Goal: Task Accomplishment & Management: Manage account settings

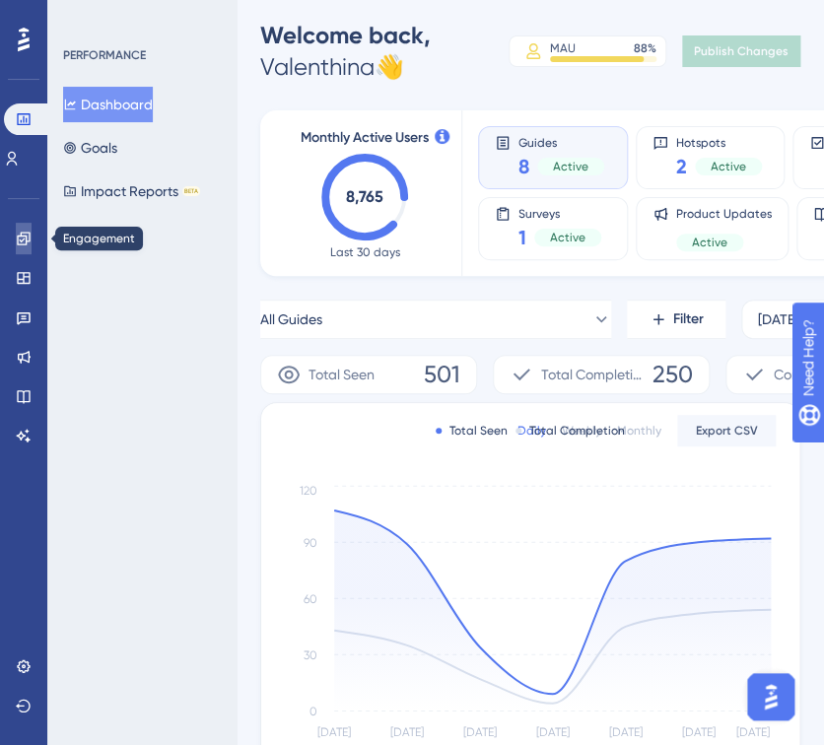
click at [28, 237] on icon at bounding box center [24, 239] width 16 height 16
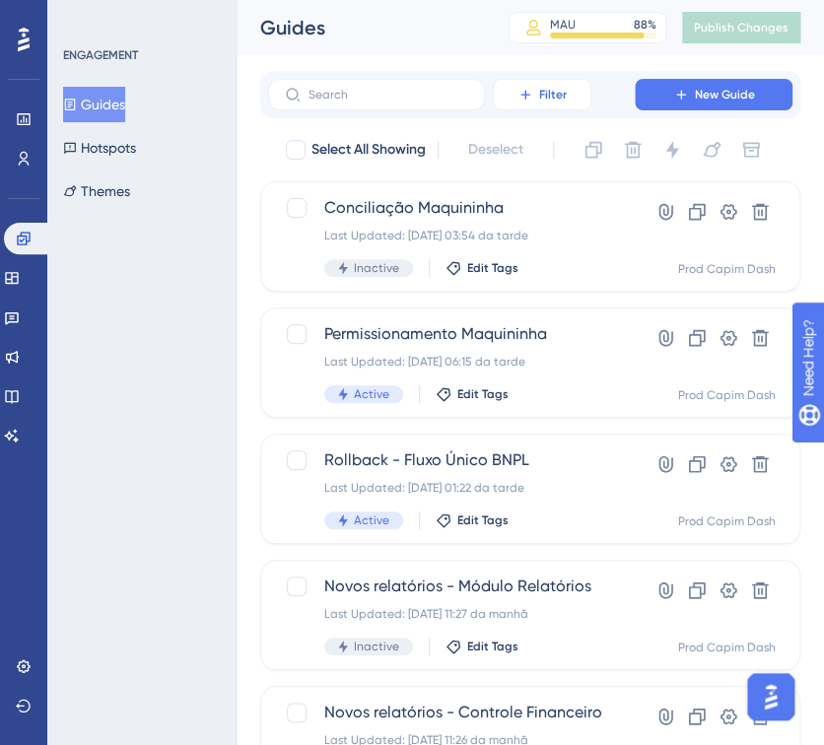
click at [560, 95] on span "Filter" at bounding box center [553, 95] width 28 height 16
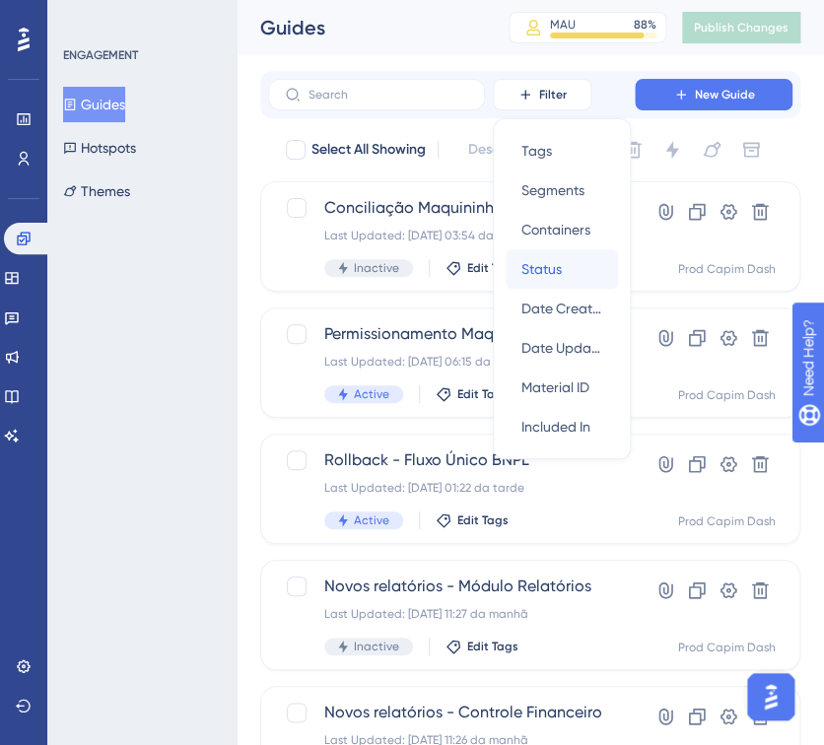
click at [562, 266] on div "Status Status" at bounding box center [561, 268] width 81 height 39
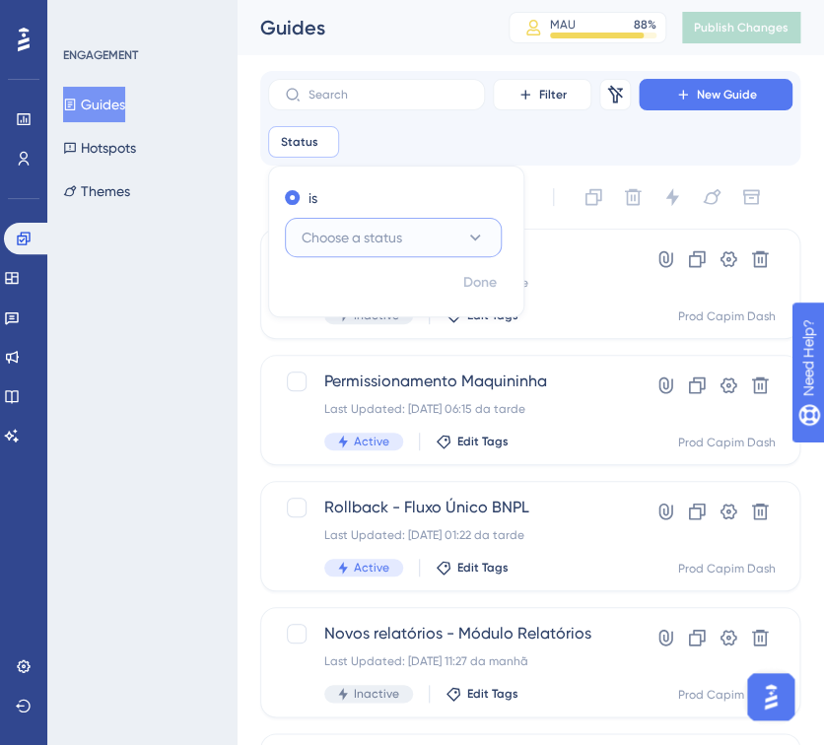
click at [337, 251] on button "Choose a status" at bounding box center [393, 237] width 217 height 39
click at [355, 306] on div "Active Active" at bounding box center [393, 297] width 160 height 39
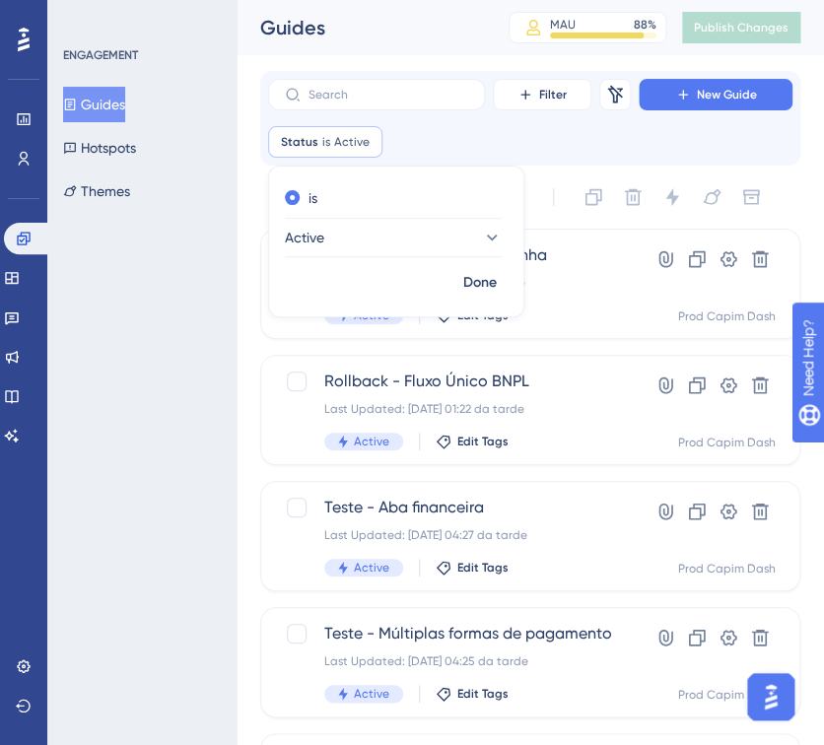
click at [450, 140] on div "Status is Active Active Remove is Active Done" at bounding box center [530, 142] width 524 height 32
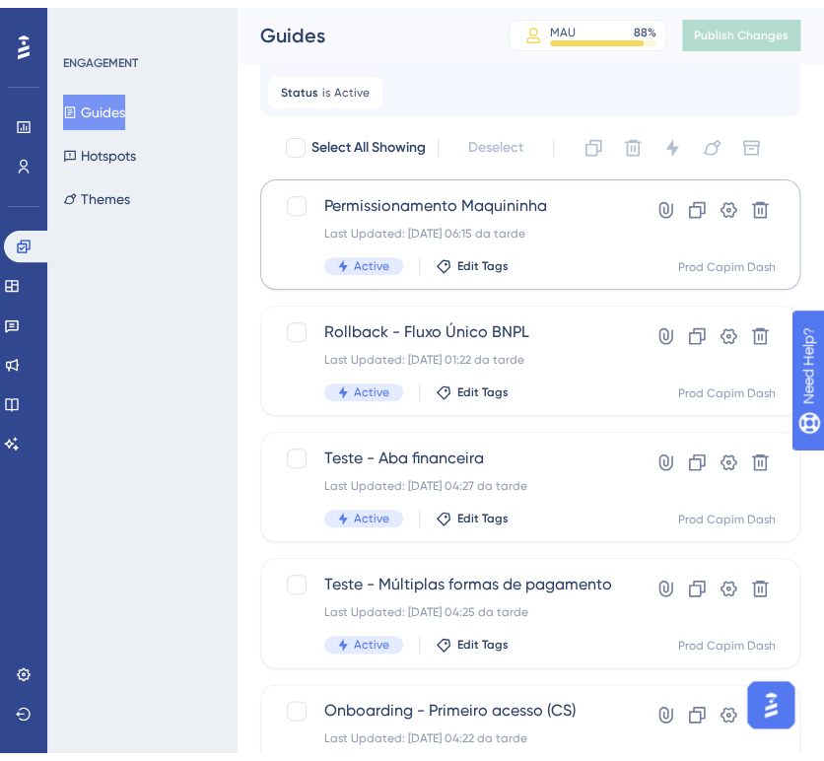
scroll to position [109, 0]
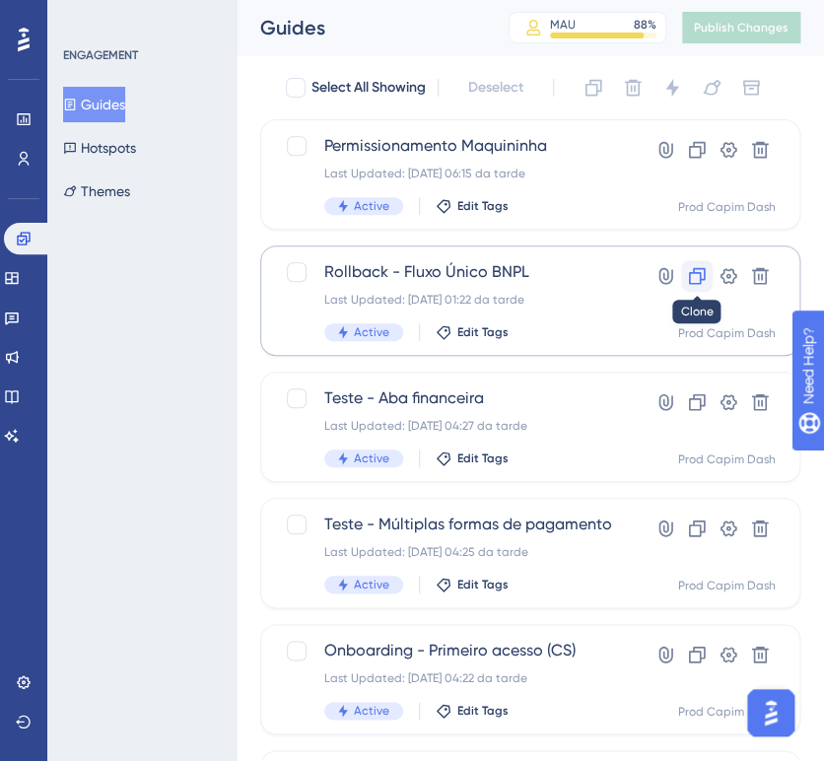
click at [703, 280] on icon at bounding box center [697, 276] width 20 height 20
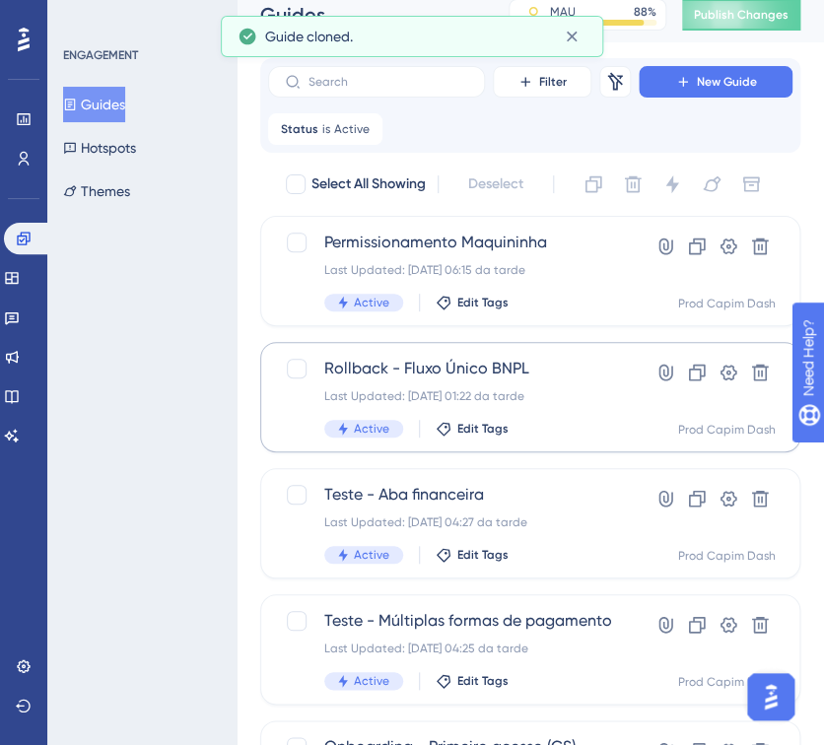
scroll to position [0, 0]
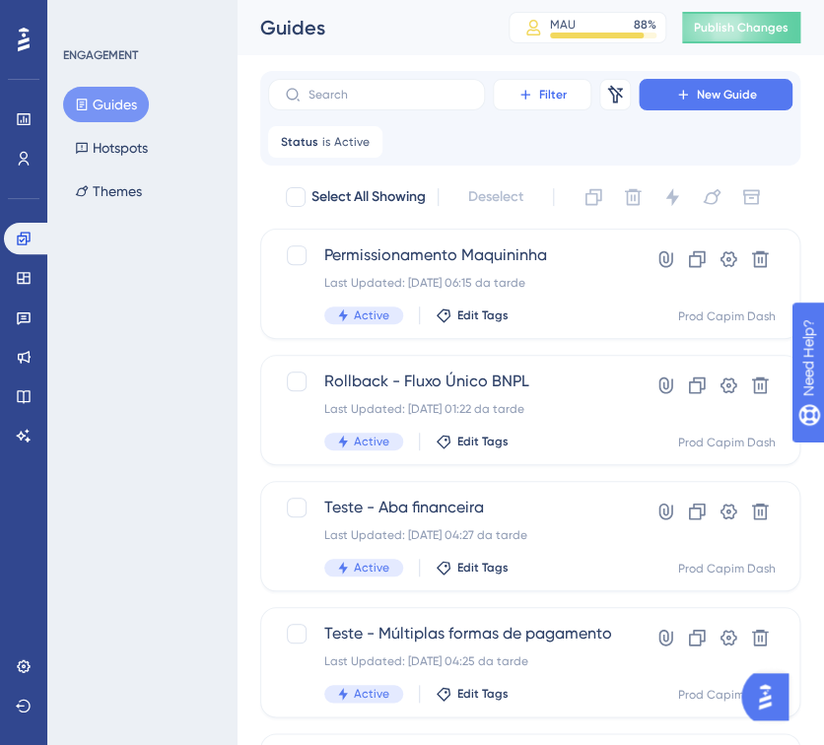
click at [544, 93] on span "Filter" at bounding box center [553, 95] width 28 height 16
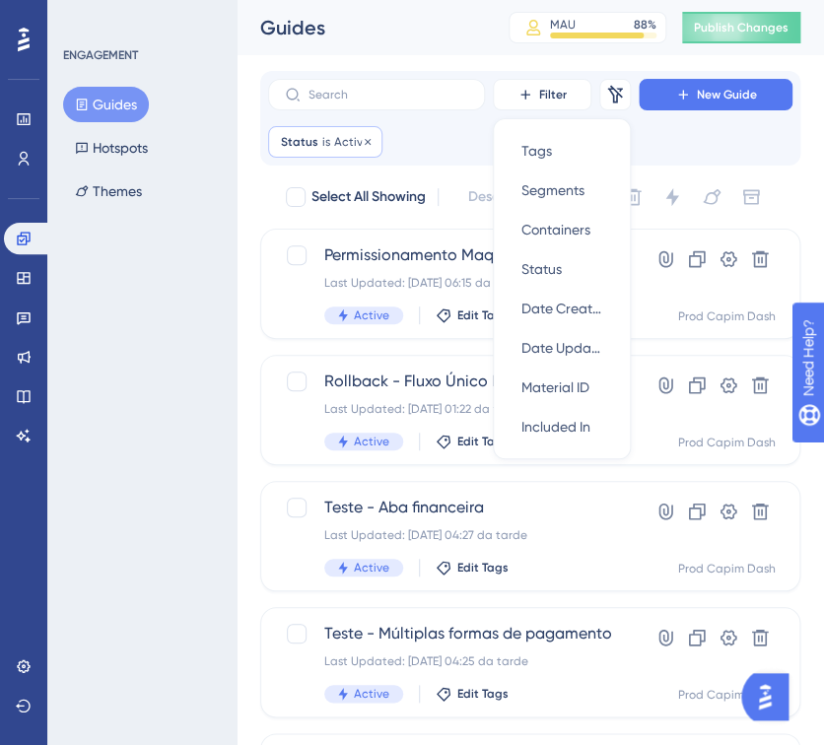
click at [356, 147] on span "Active" at bounding box center [351, 142] width 35 height 16
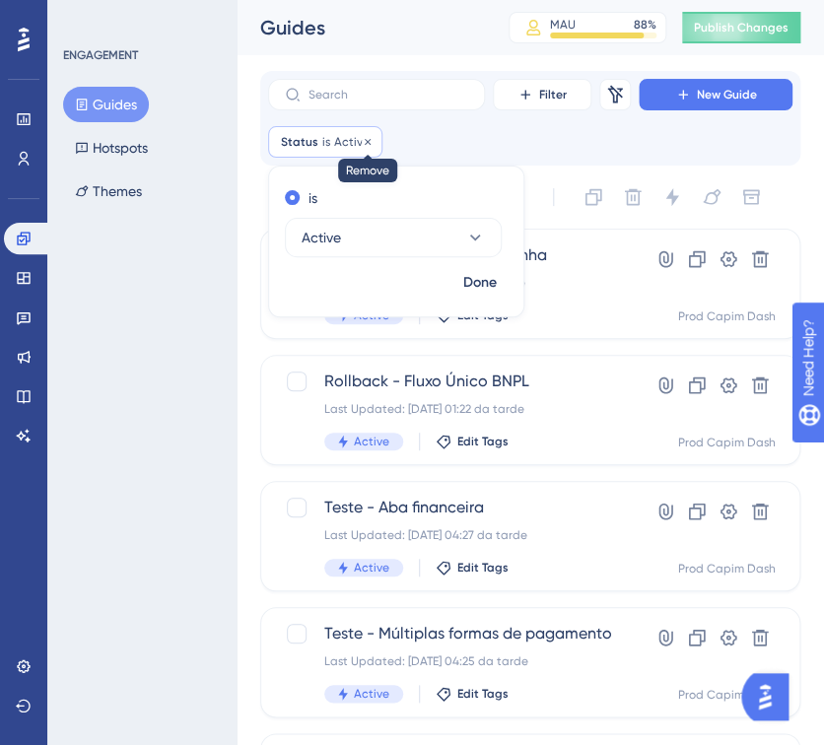
click at [367, 139] on icon at bounding box center [368, 142] width 12 height 12
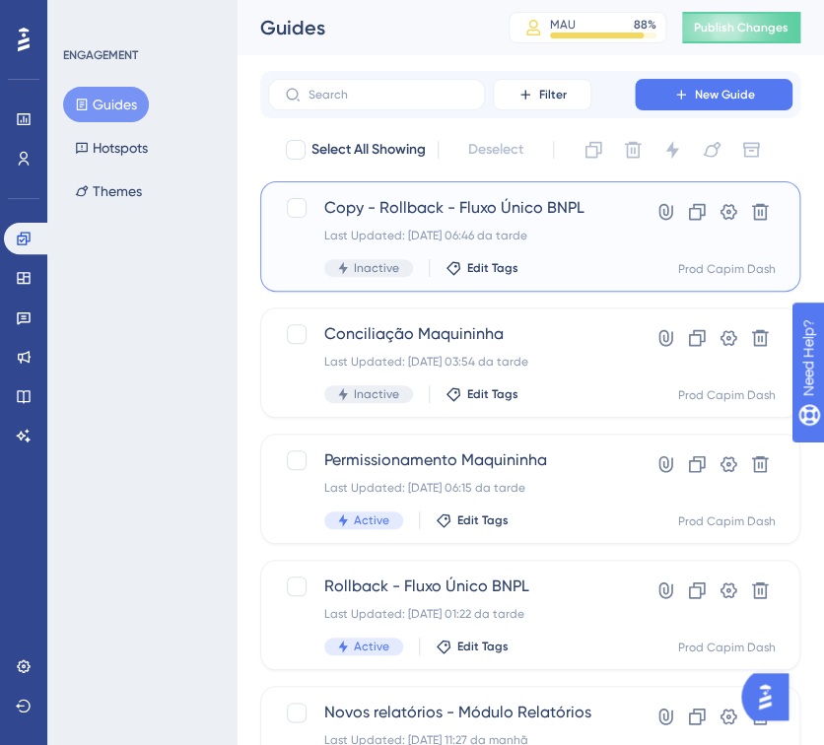
click at [466, 206] on span "Copy - Rollback - Fluxo Único BNPL" at bounding box center [454, 208] width 260 height 24
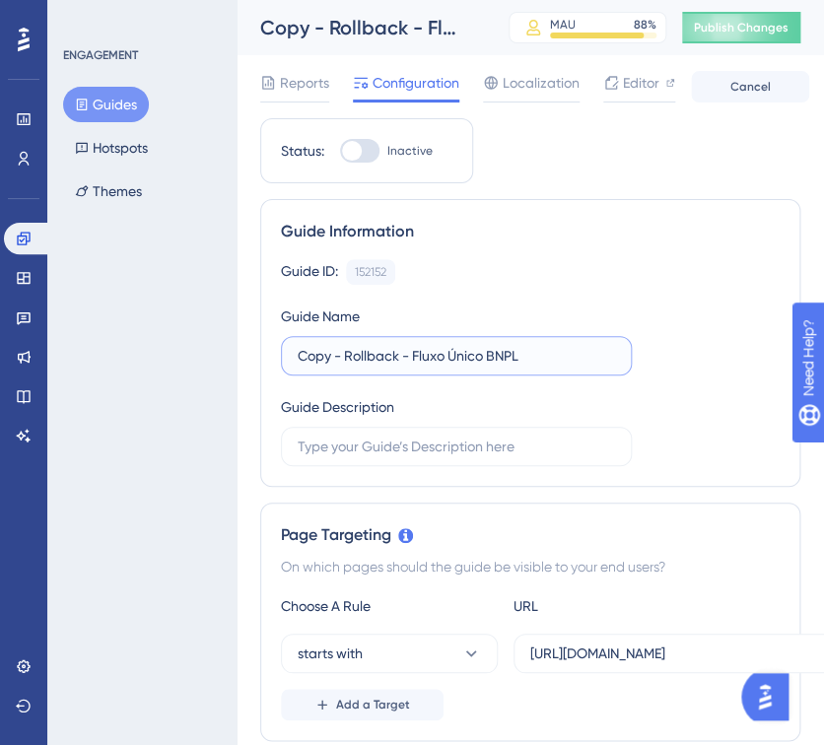
click at [422, 345] on input "Copy - Rollback - Fluxo Único BNPL" at bounding box center [456, 356] width 317 height 22
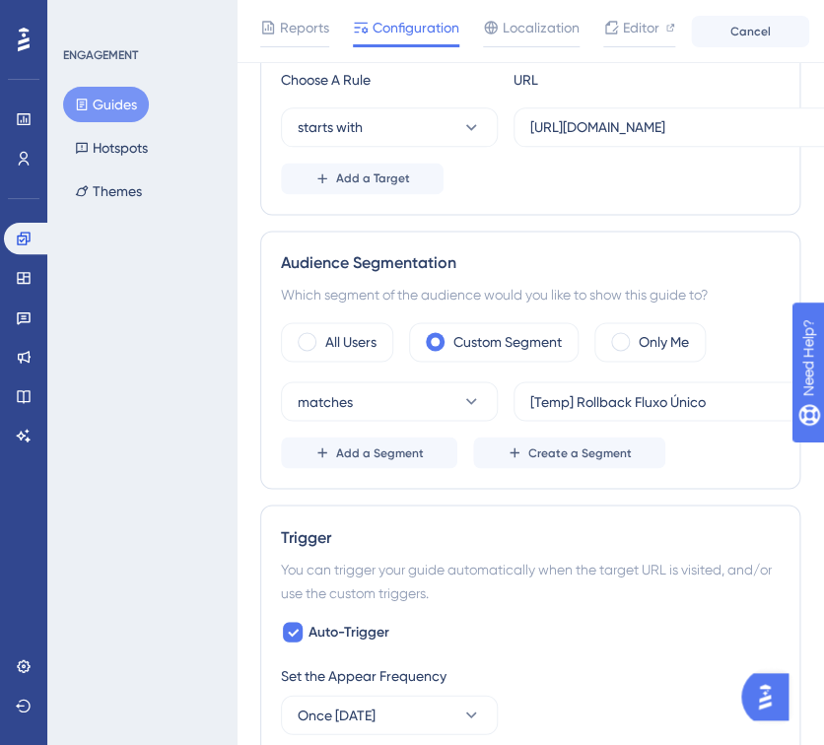
scroll to position [547, 0]
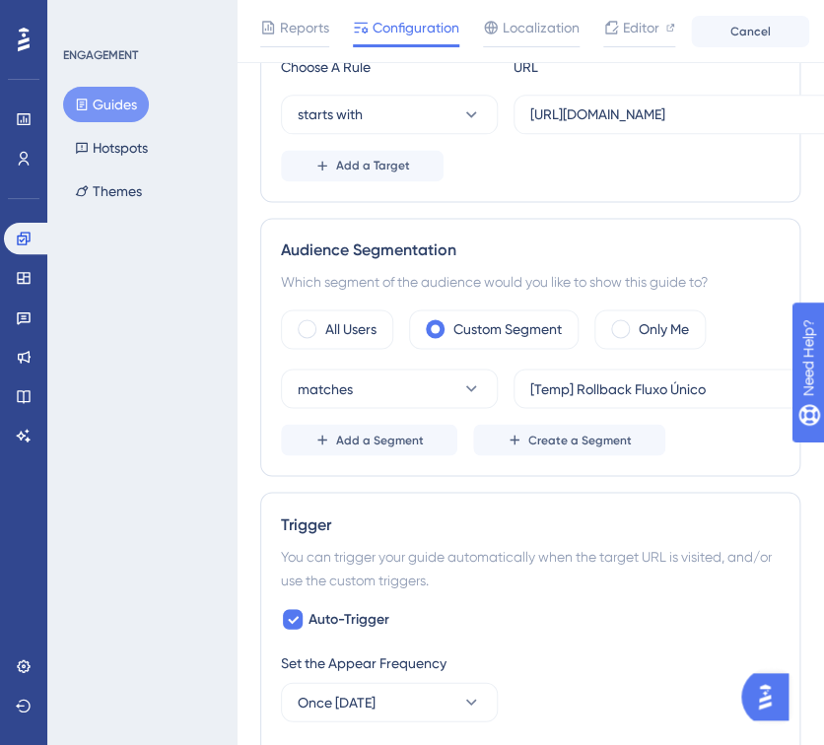
type input "Aumento no Score - BNPL"
click at [645, 353] on div "All Users Custom Segment Only Me matches [Temp] Rollback Fluxo Único Delete Add…" at bounding box center [530, 382] width 499 height 146
click at [645, 343] on div "Only Me" at bounding box center [649, 328] width 111 height 39
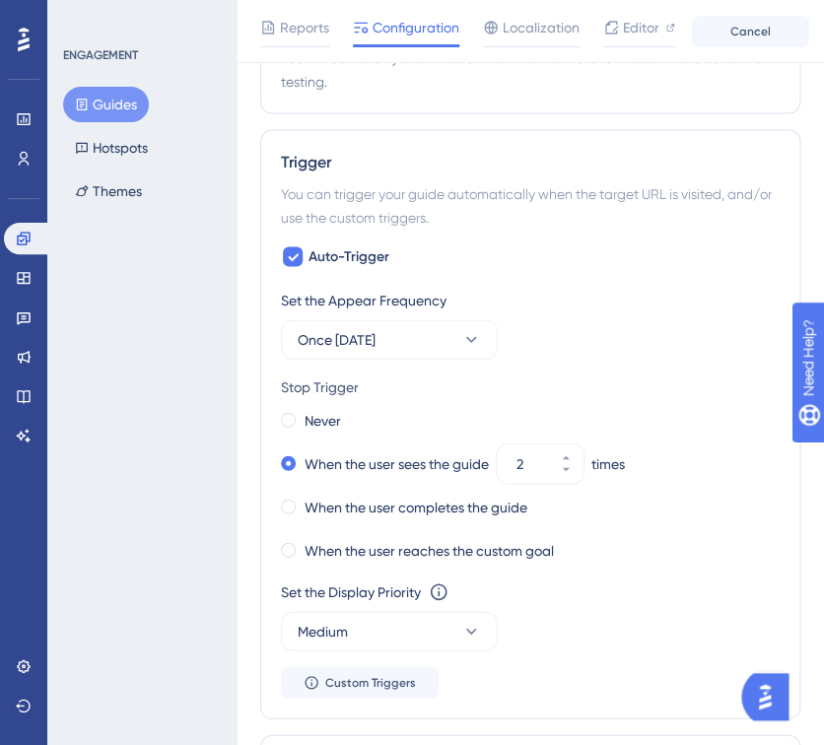
scroll to position [875, 0]
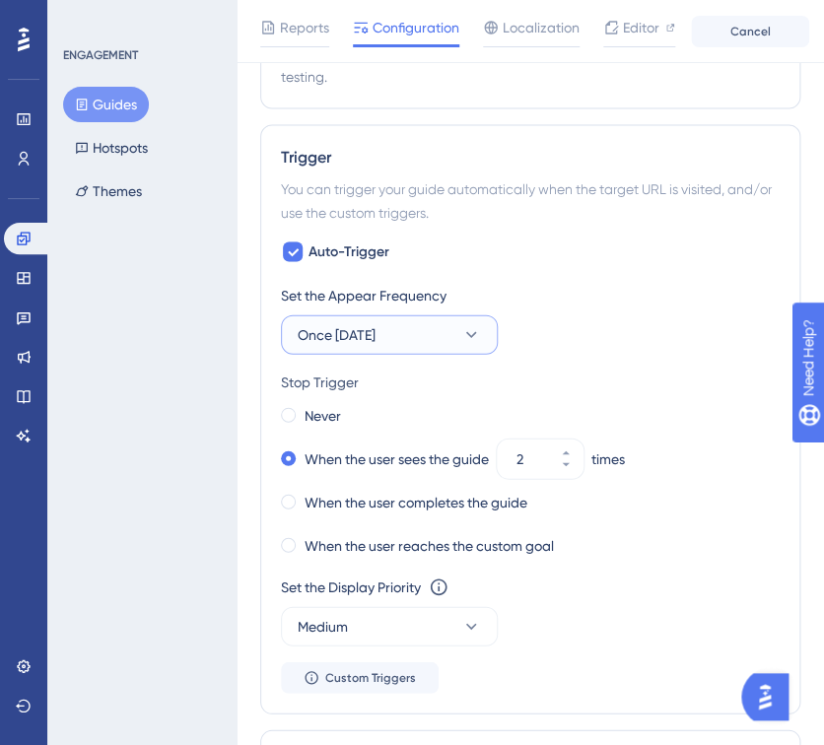
click at [431, 322] on button "Once in 1 day" at bounding box center [389, 333] width 217 height 39
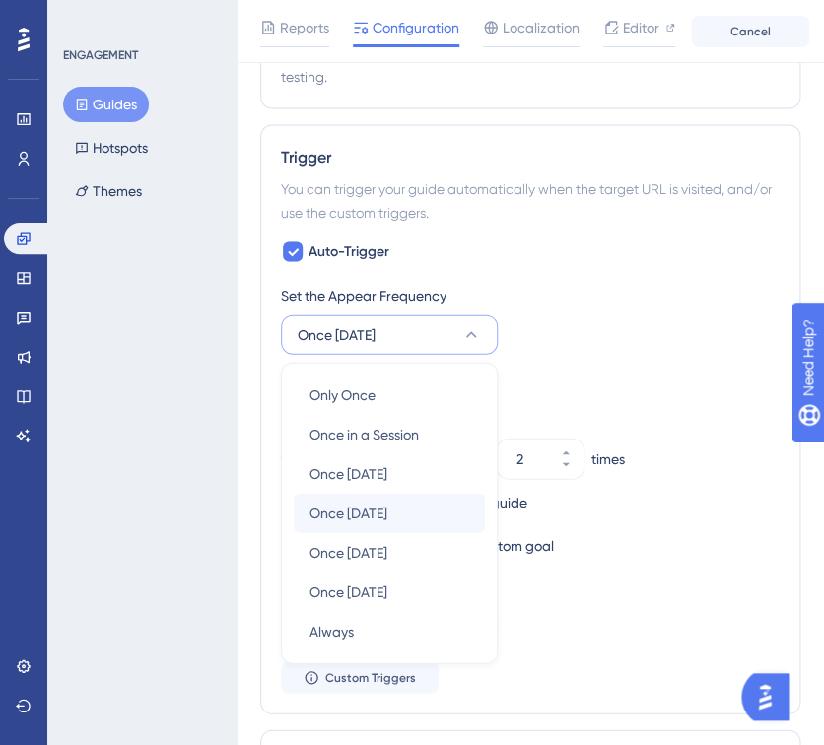
scroll to position [1011, 0]
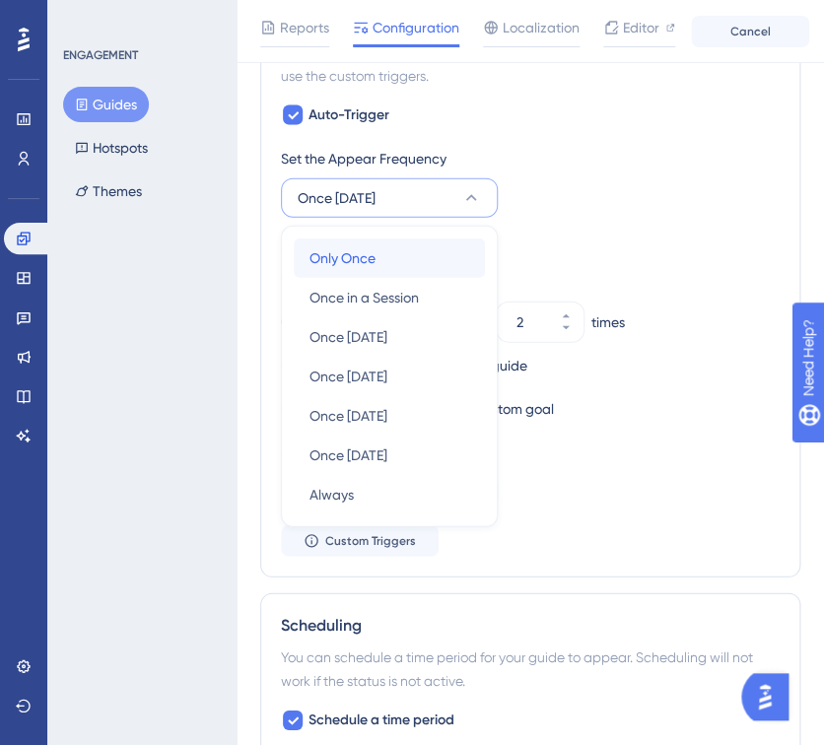
click at [410, 262] on div "Only Once Only Once" at bounding box center [389, 257] width 160 height 39
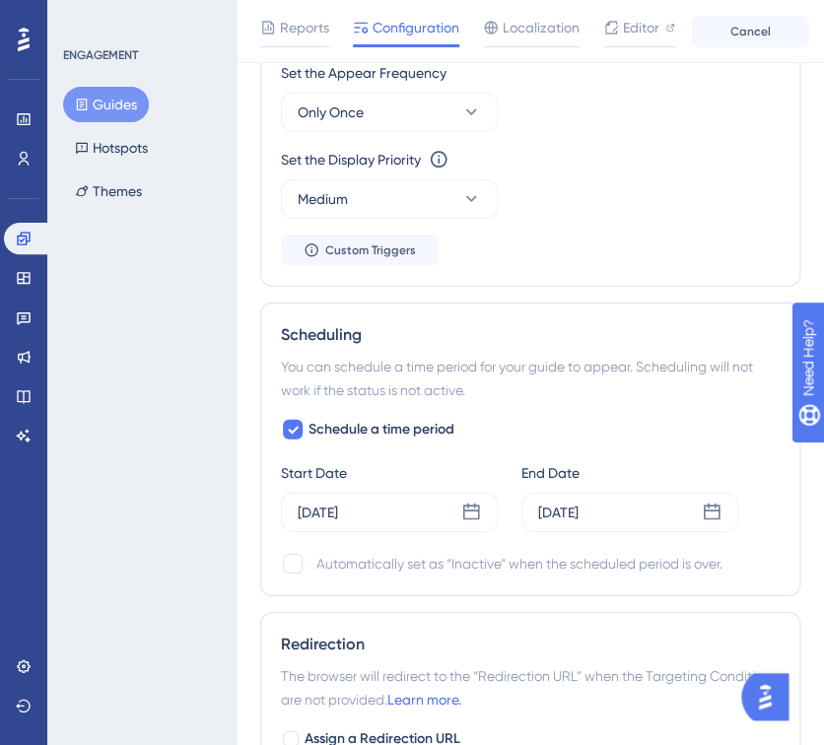
scroll to position [1120, 0]
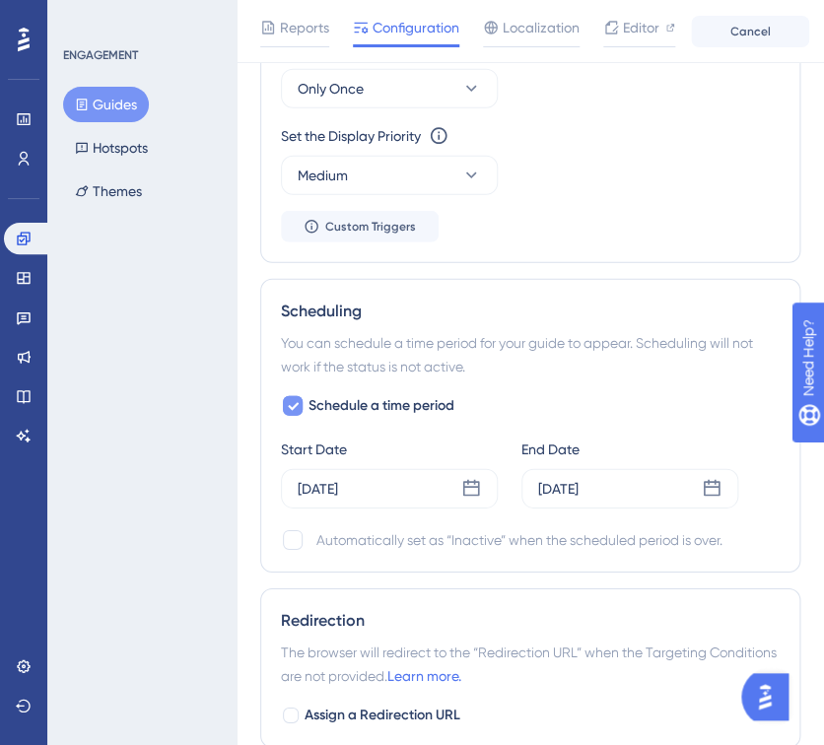
click at [329, 405] on span "Schedule a time period" at bounding box center [381, 406] width 146 height 24
checkbox input "false"
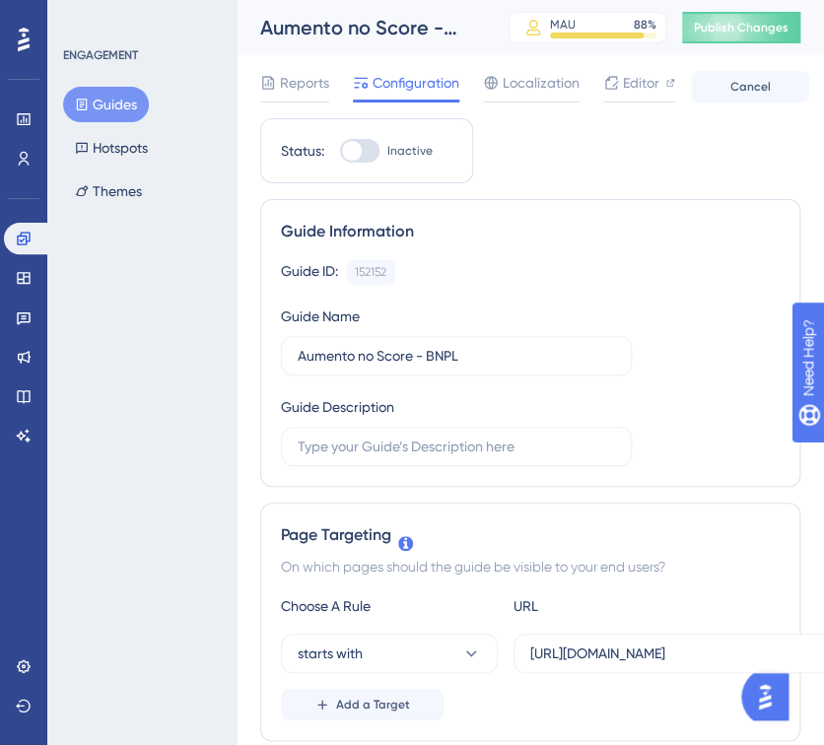
scroll to position [0, 118]
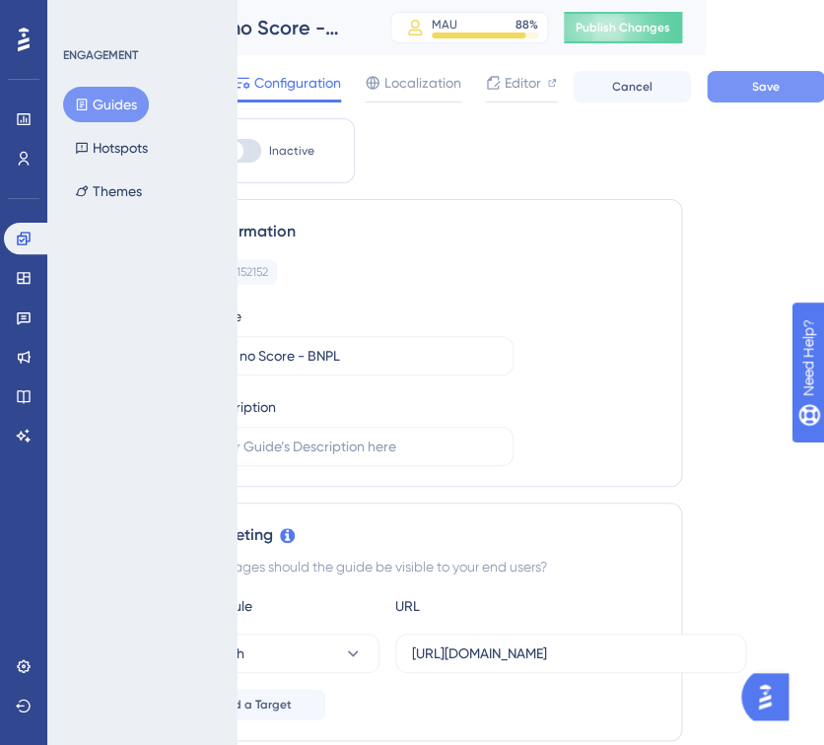
click at [759, 89] on span "Save" at bounding box center [766, 87] width 28 height 16
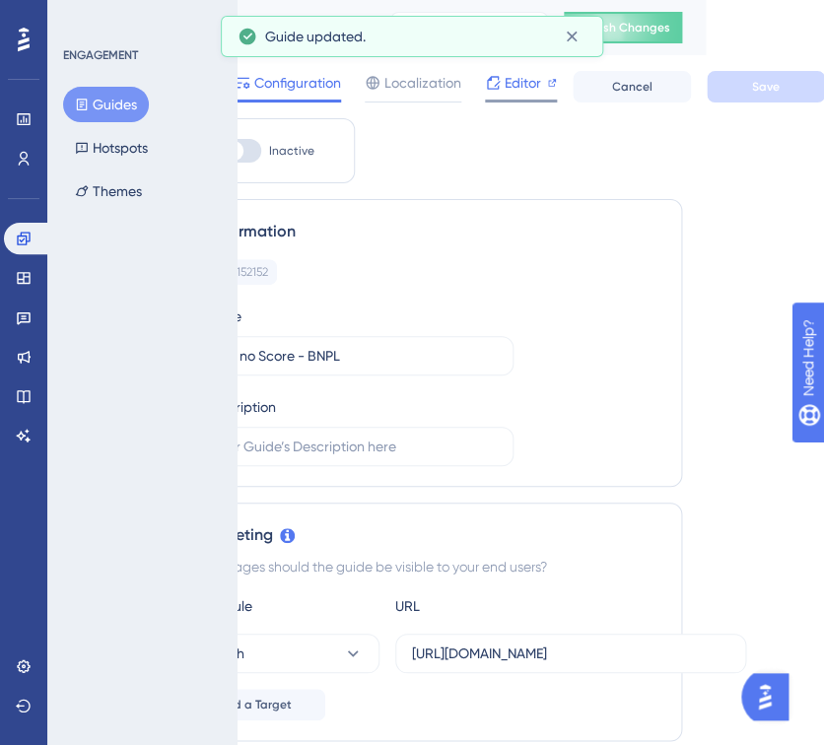
click at [519, 88] on span "Editor" at bounding box center [523, 83] width 36 height 24
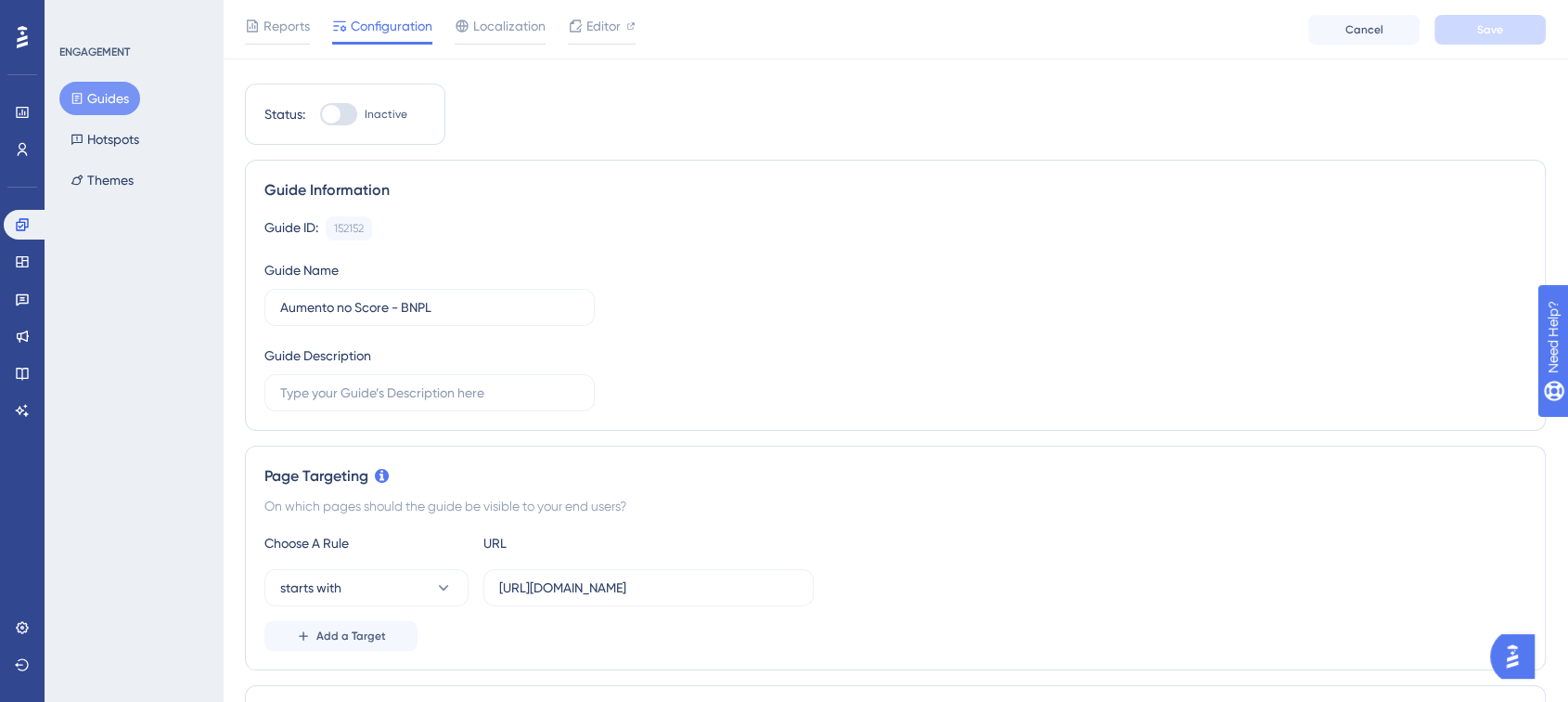
scroll to position [0, 0]
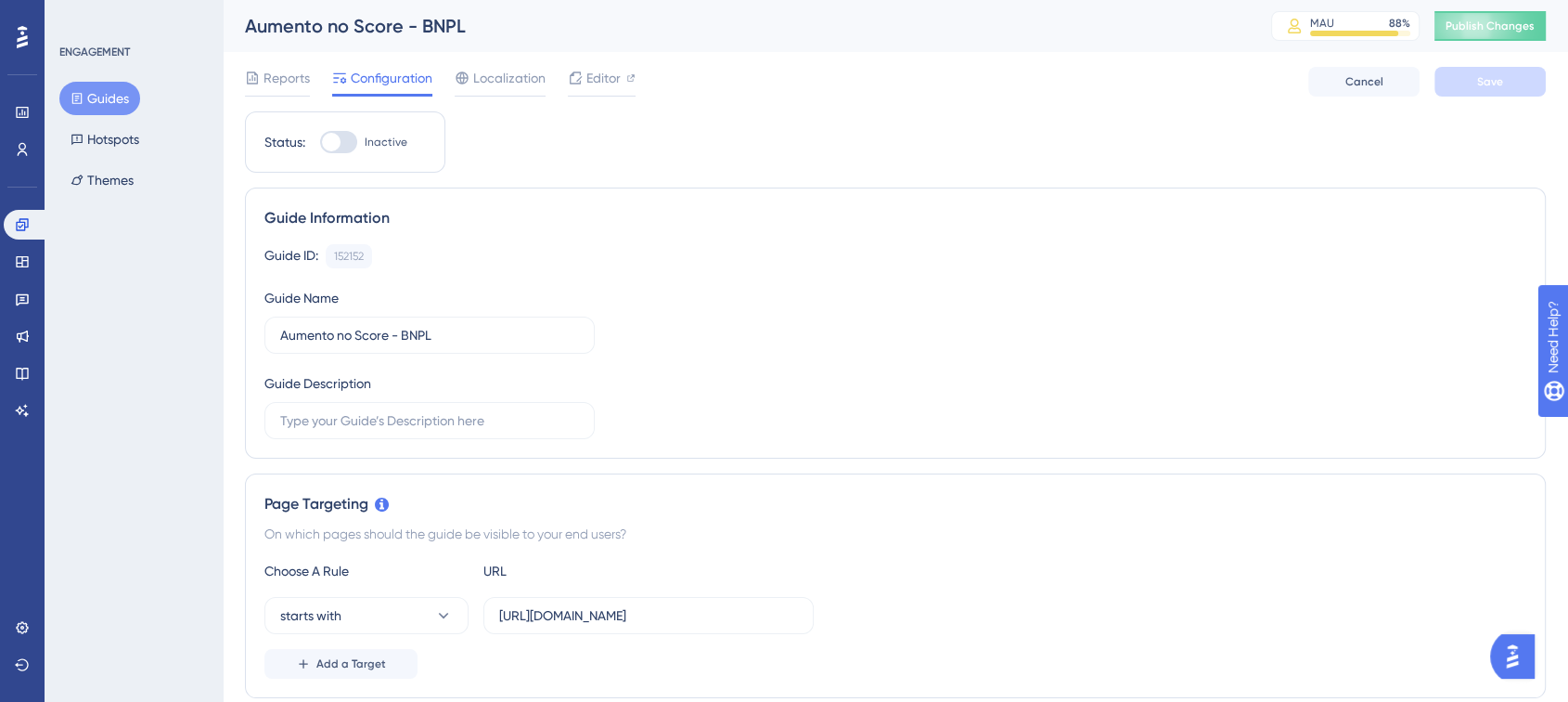
click at [126, 99] on button "Guides" at bounding box center [100, 98] width 81 height 33
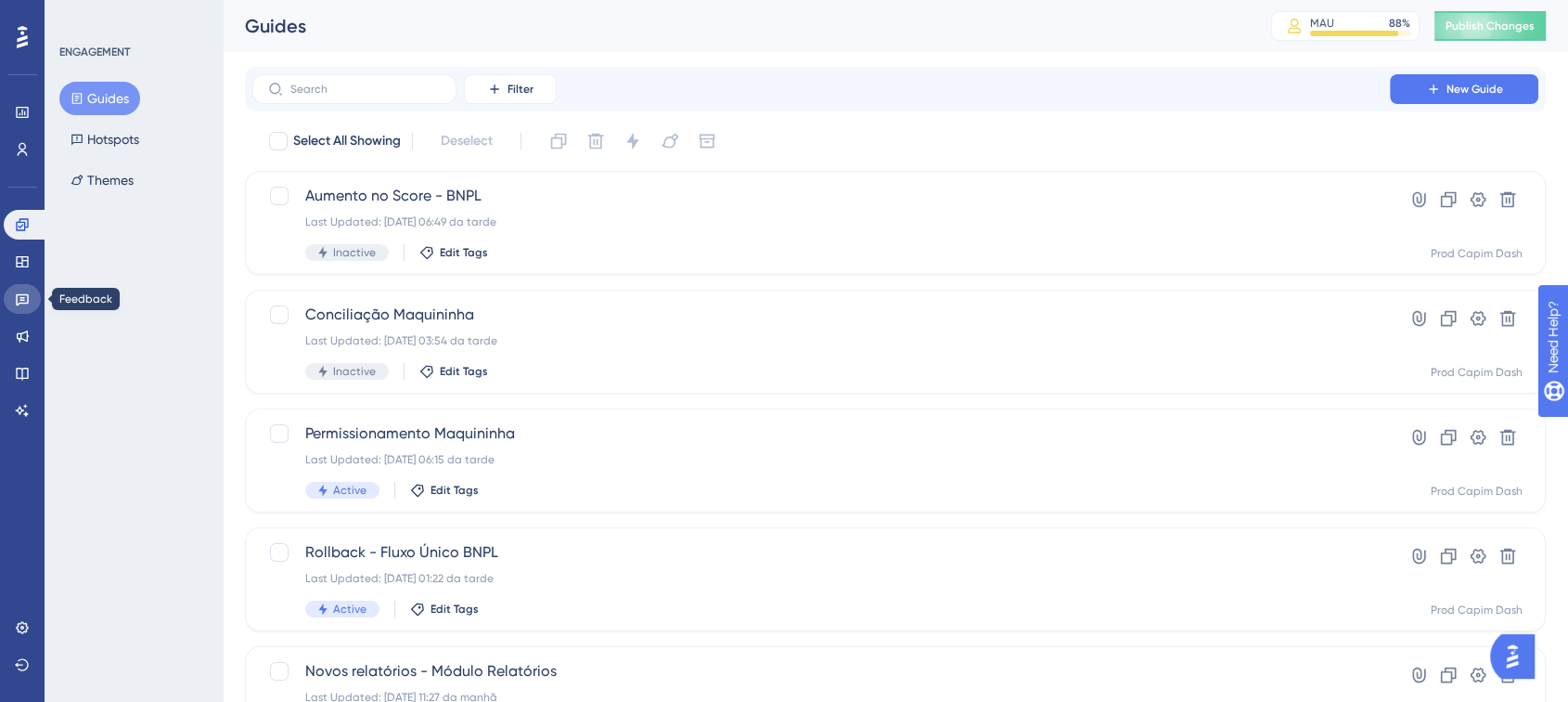
click at [15, 303] on icon at bounding box center [23, 299] width 15 height 15
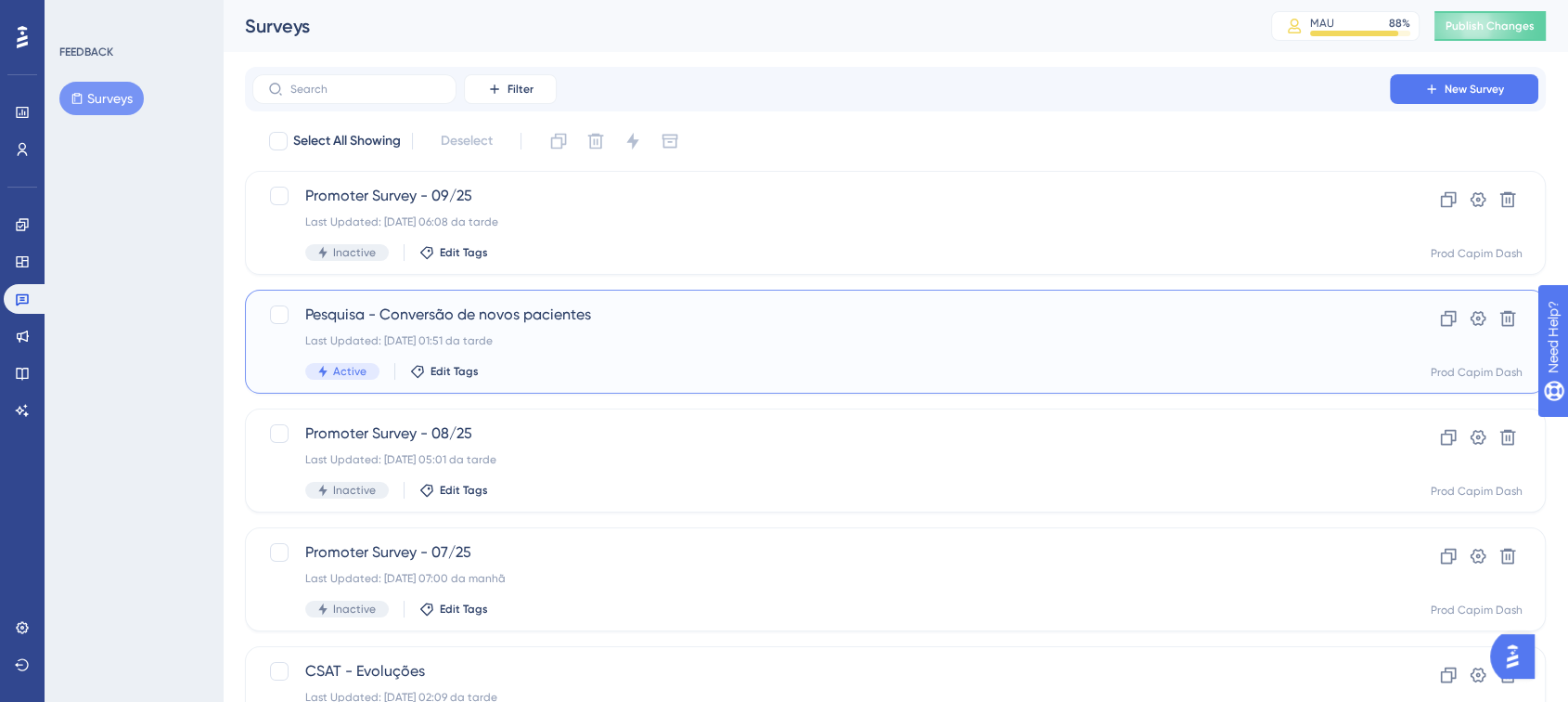
click at [613, 326] on div "Pesquisa - Conversão de novos pacientes Last Updated: 17.09.2025 01:51 da tarde…" at bounding box center [821, 341] width 1032 height 76
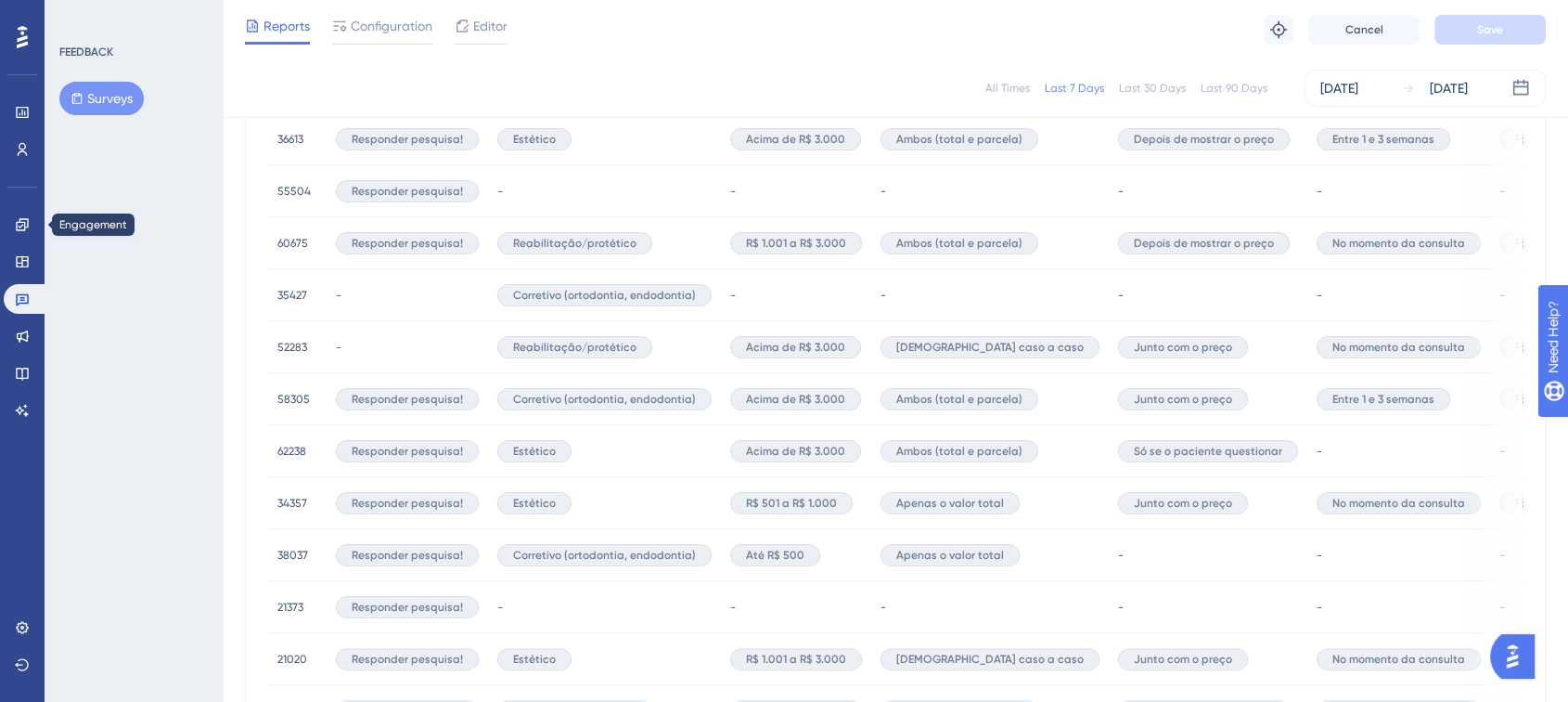
scroll to position [862, 0]
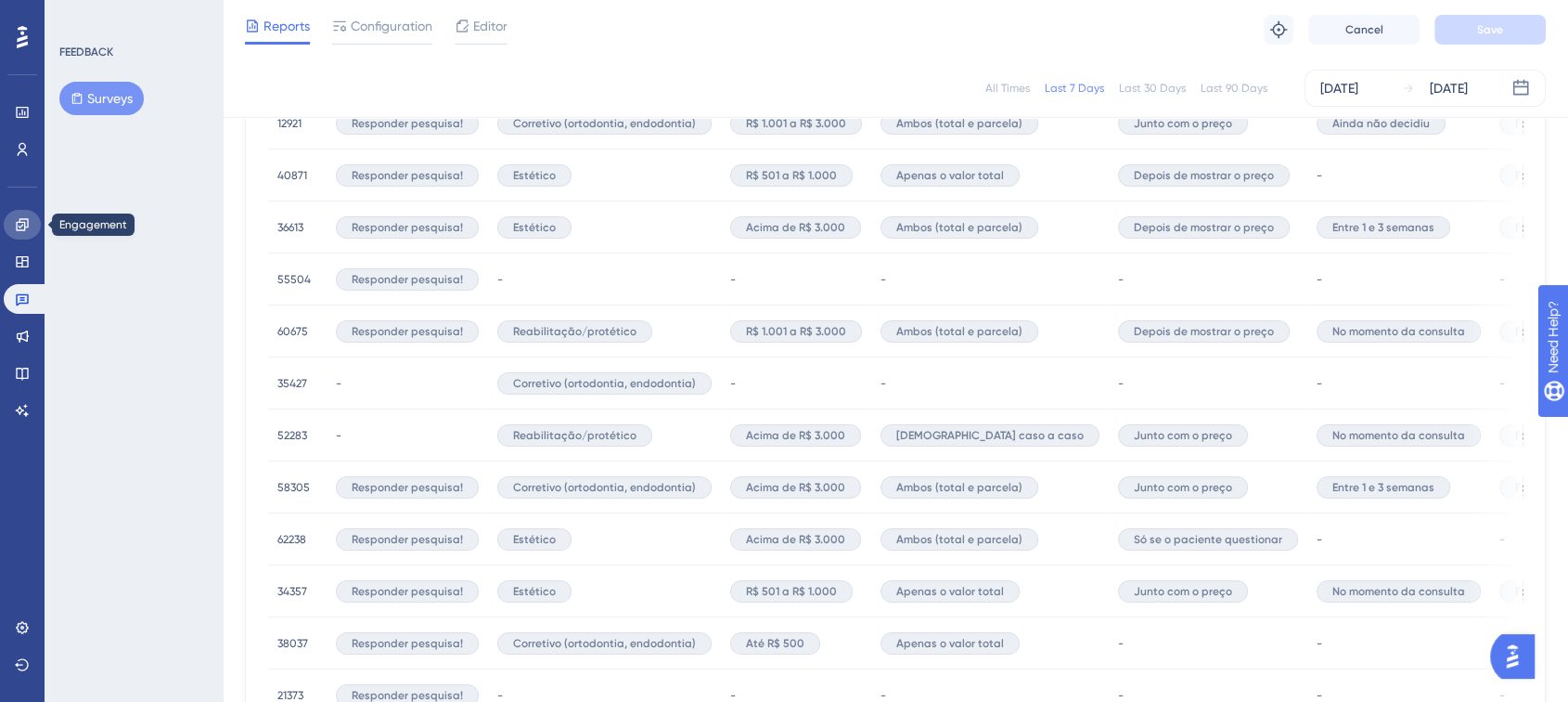
click at [17, 223] on icon at bounding box center [22, 224] width 12 height 12
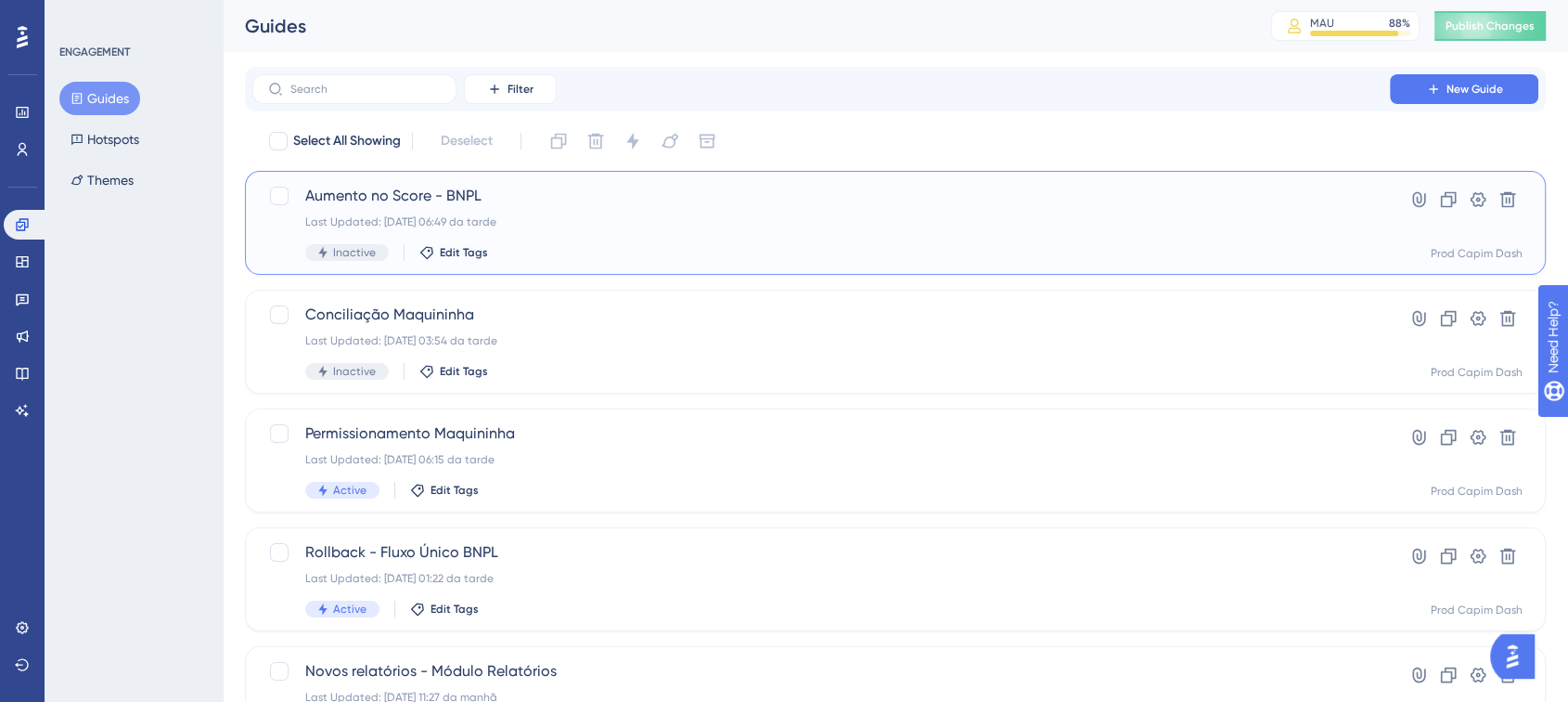
click at [645, 233] on div "Aumento no Score - BNPL Last Updated: 17.09.2025 06:49 da tarde Inactive Edit T…" at bounding box center [821, 222] width 1032 height 76
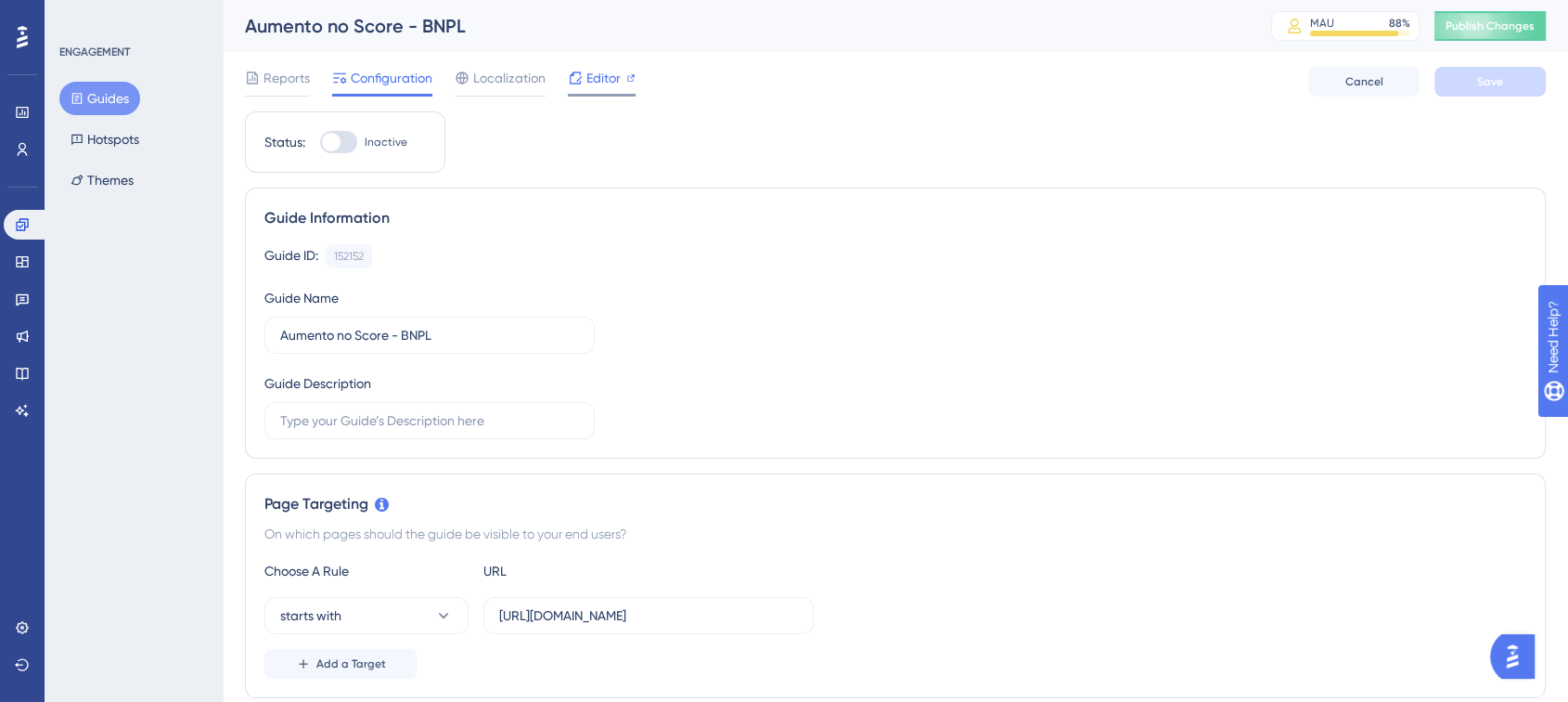
click at [574, 80] on icon at bounding box center [575, 78] width 15 height 15
click at [295, 78] on span "Reports" at bounding box center [286, 78] width 46 height 23
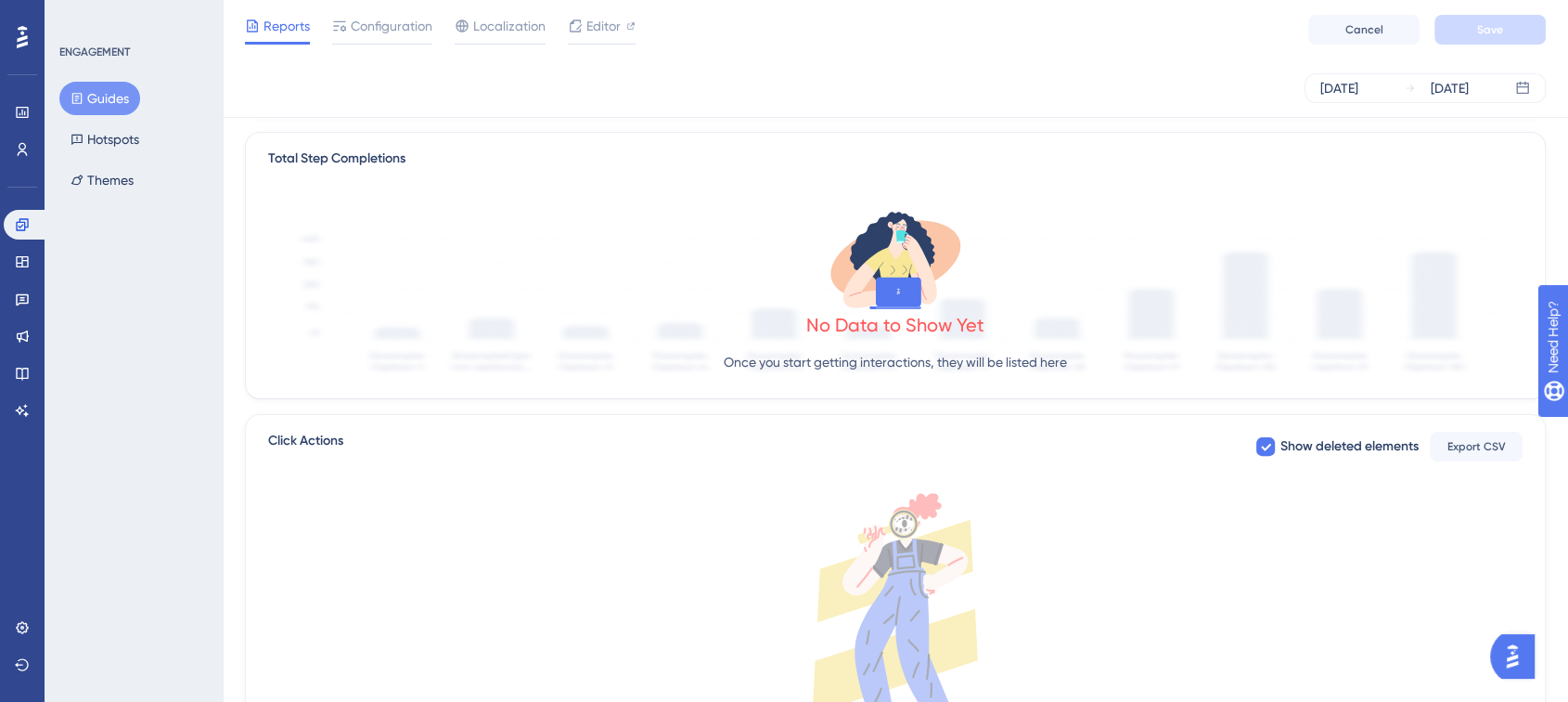
scroll to position [595, 0]
